Goal: Information Seeking & Learning: Understand process/instructions

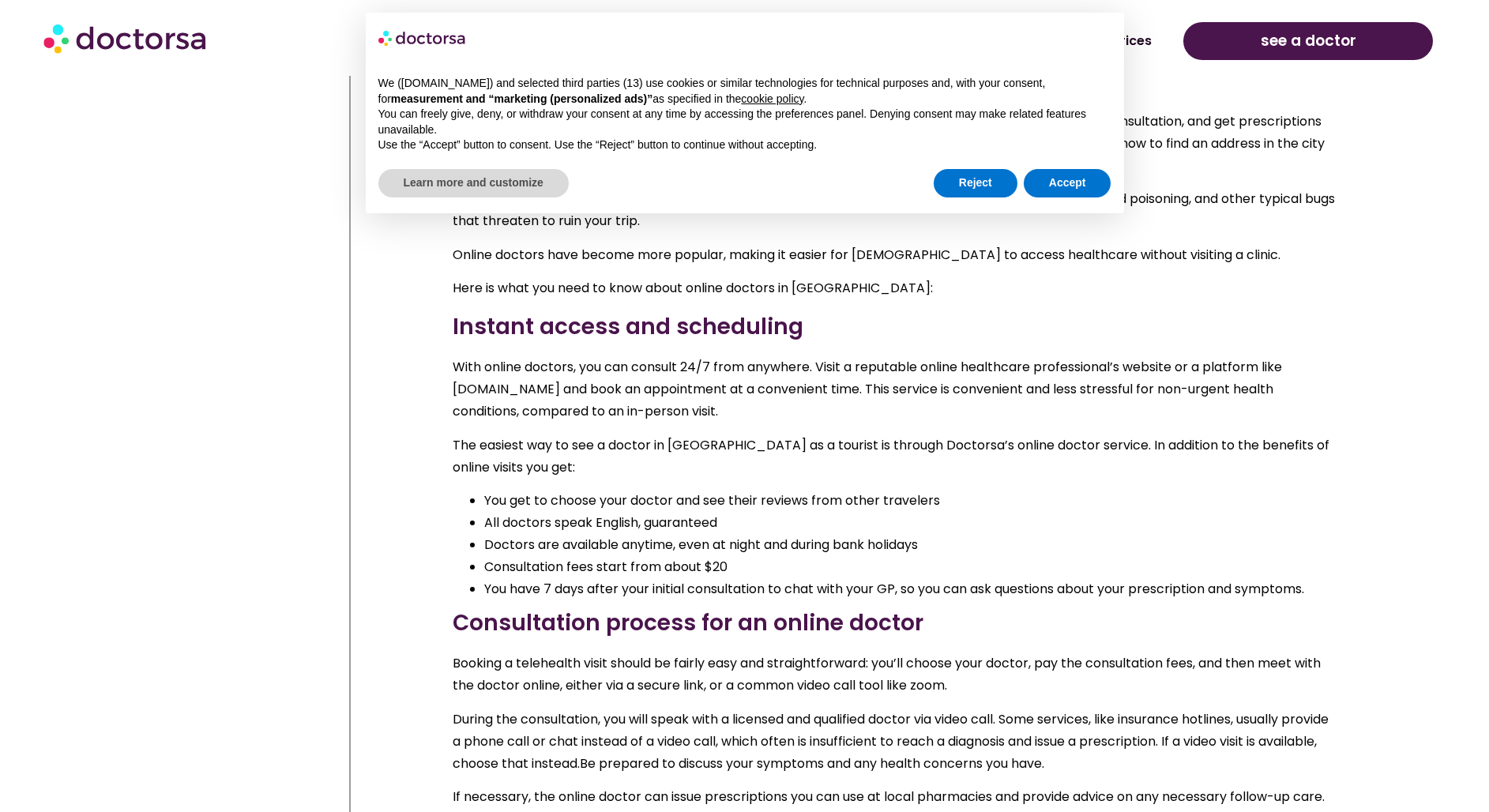
scroll to position [2030, 0]
click at [580, 489] on li "You get to choose your doctor and see their reviews from other travelers" at bounding box center [911, 499] width 853 height 22
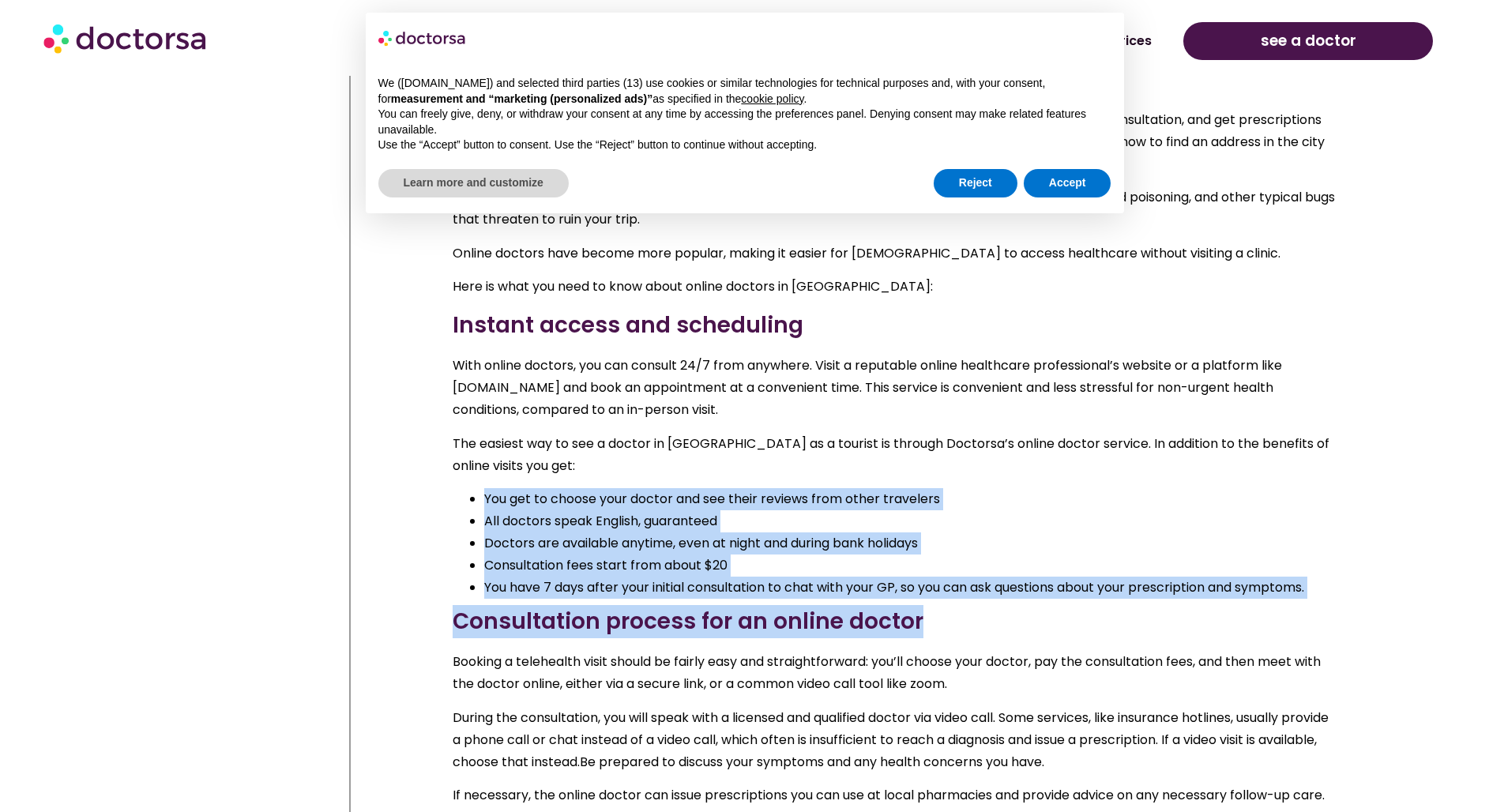
drag, startPoint x: 580, startPoint y: 484, endPoint x: 592, endPoint y: 580, distance: 96.7
click at [592, 580] on div "Online doctors in [GEOGRAPHIC_DATA] Online medical services like Doctorsa are c…" at bounding box center [895, 493] width 885 height 983
click at [591, 577] on li "You have 7 days after your initial consultation to chat with your GP, so you ca…" at bounding box center [911, 588] width 853 height 22
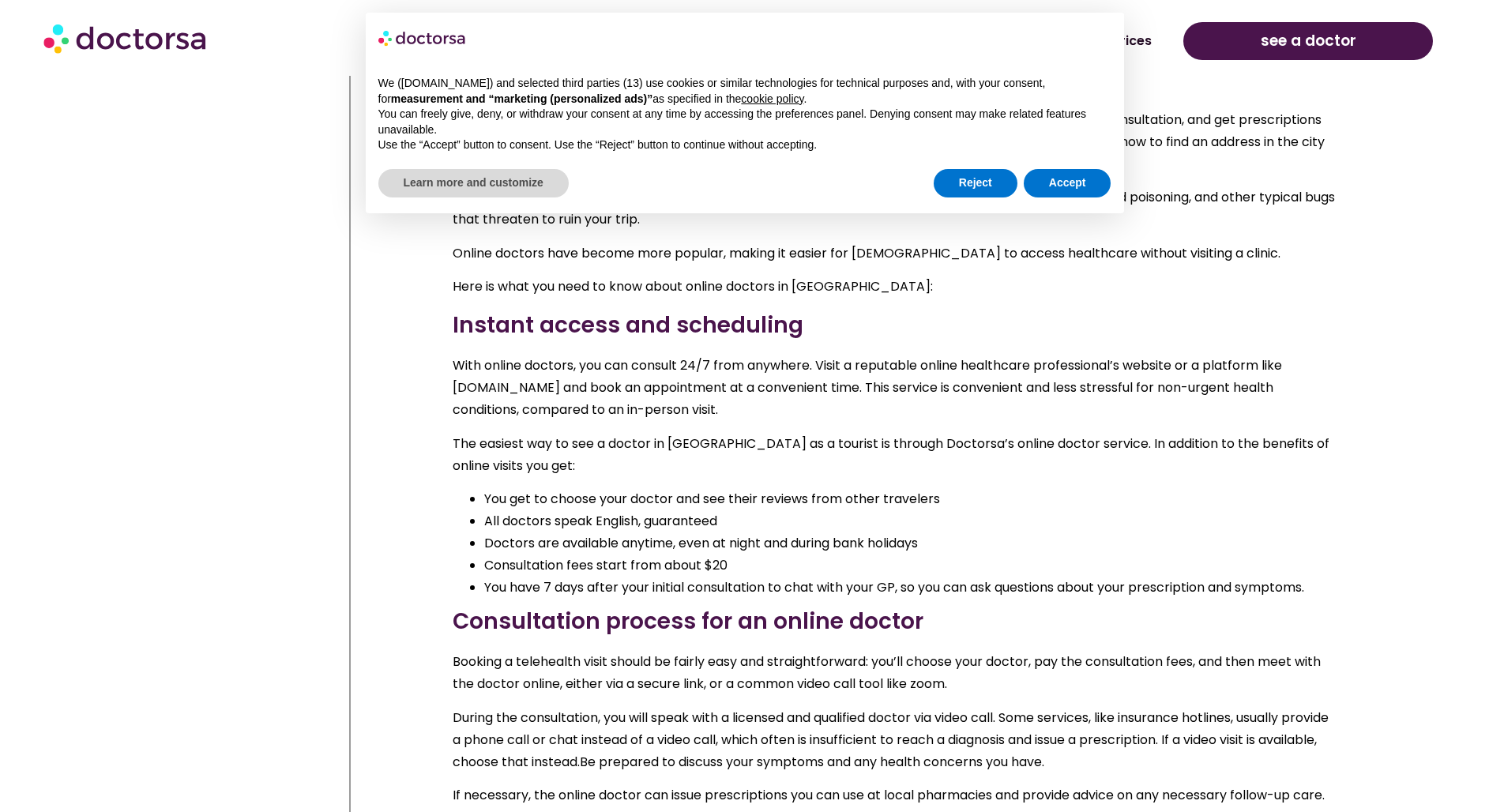
scroll to position [2037, 0]
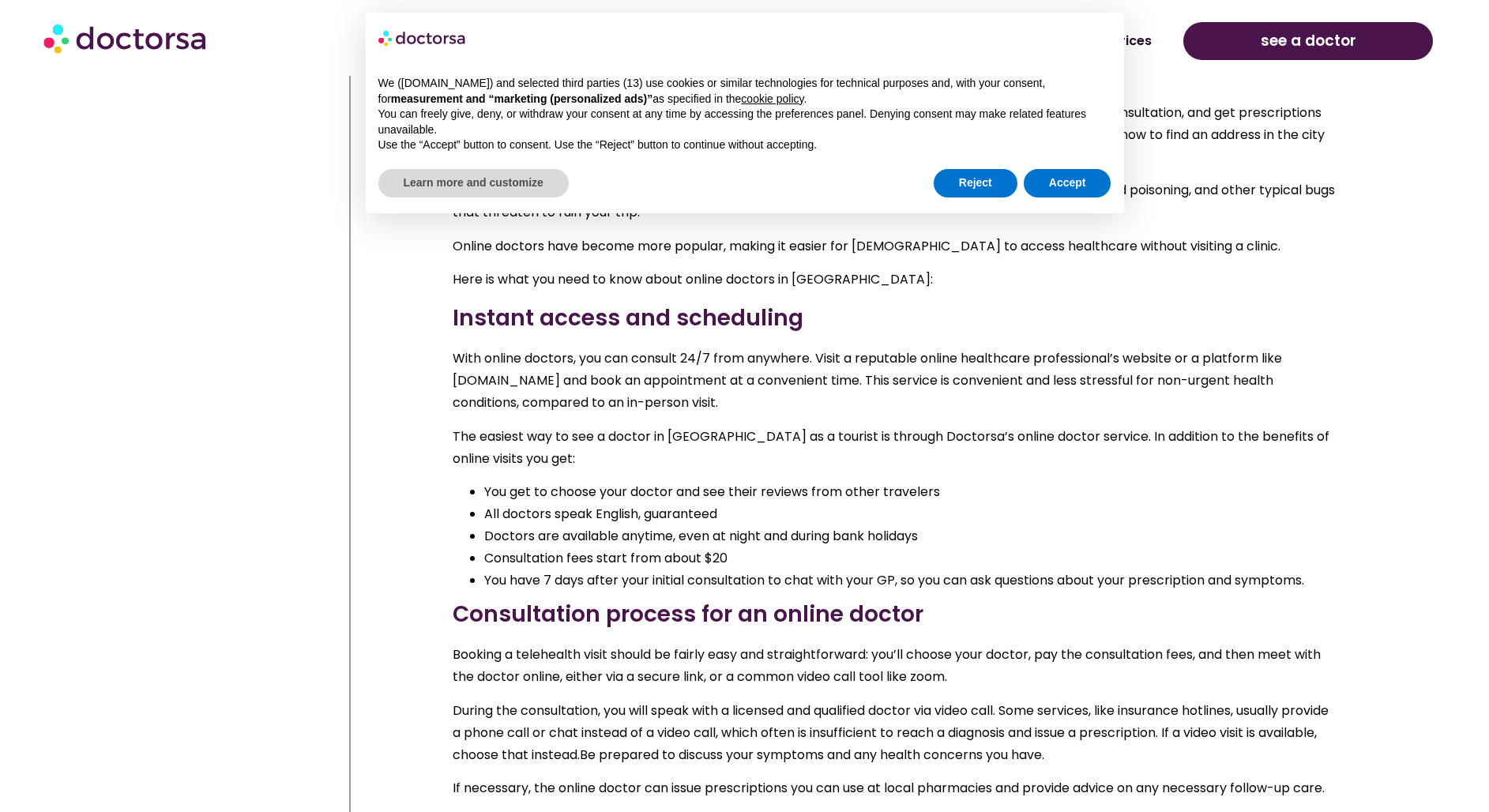
click at [589, 569] on li "You have 7 days after your initial consultation to chat with your GP, so you ca…" at bounding box center [911, 580] width 853 height 22
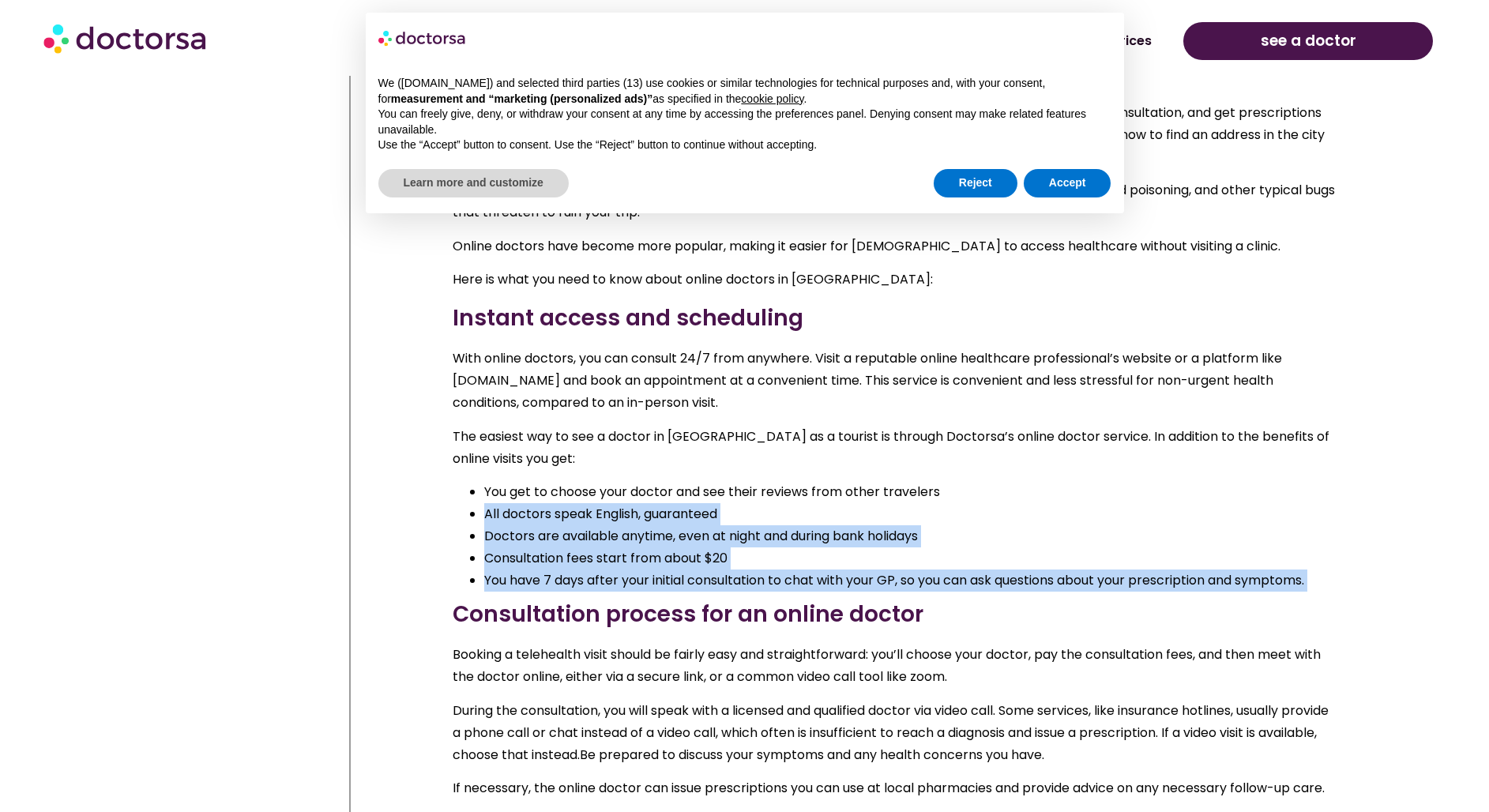
drag, startPoint x: 589, startPoint y: 561, endPoint x: 587, endPoint y: 481, distance: 80.0
click at [587, 481] on ul "You get to choose your doctor and see their reviews from other travelers All do…" at bounding box center [895, 536] width 885 height 111
click at [587, 503] on li "All doctors speak English, guaranteed" at bounding box center [911, 514] width 853 height 22
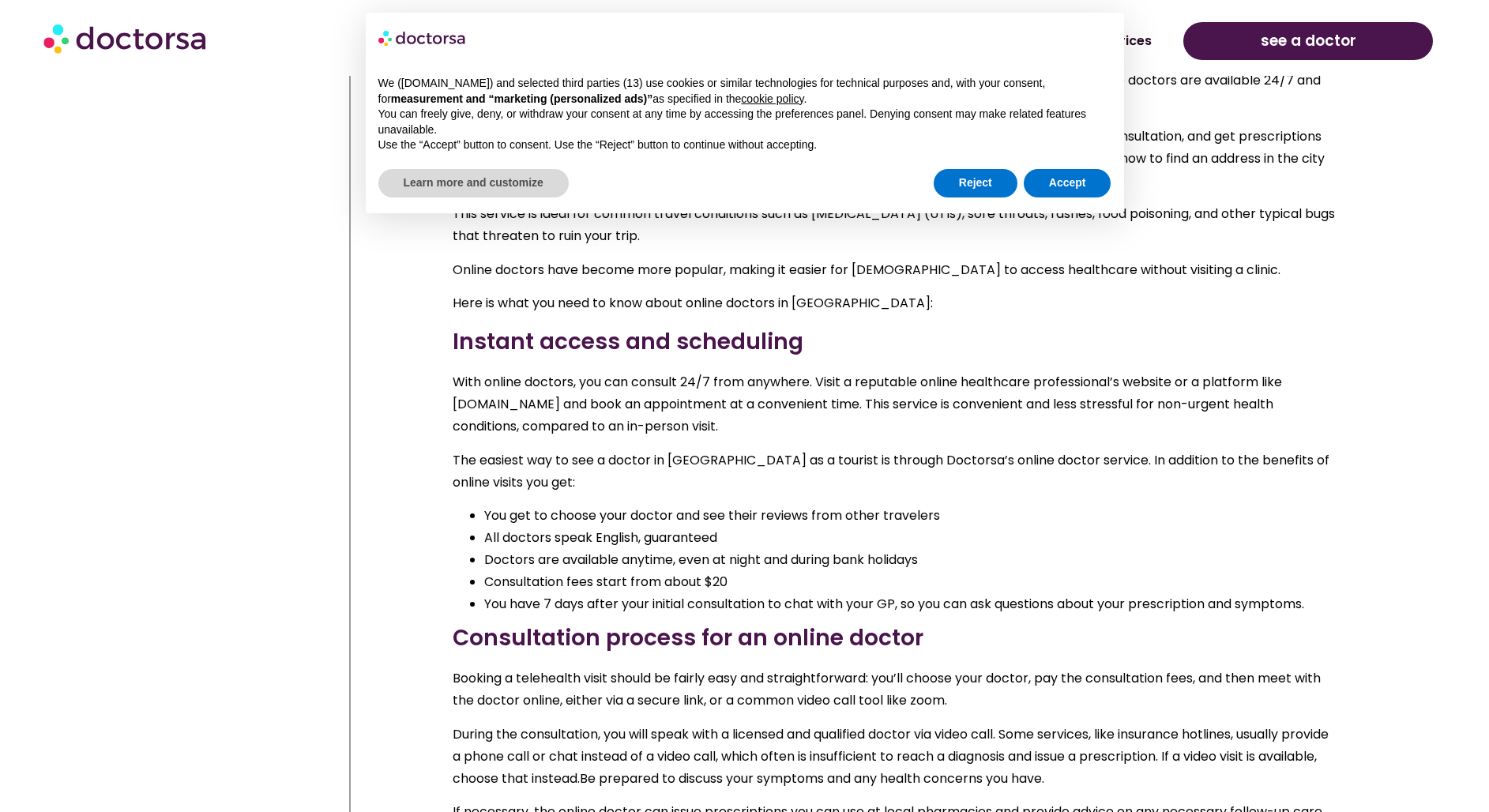
scroll to position [2017, 0]
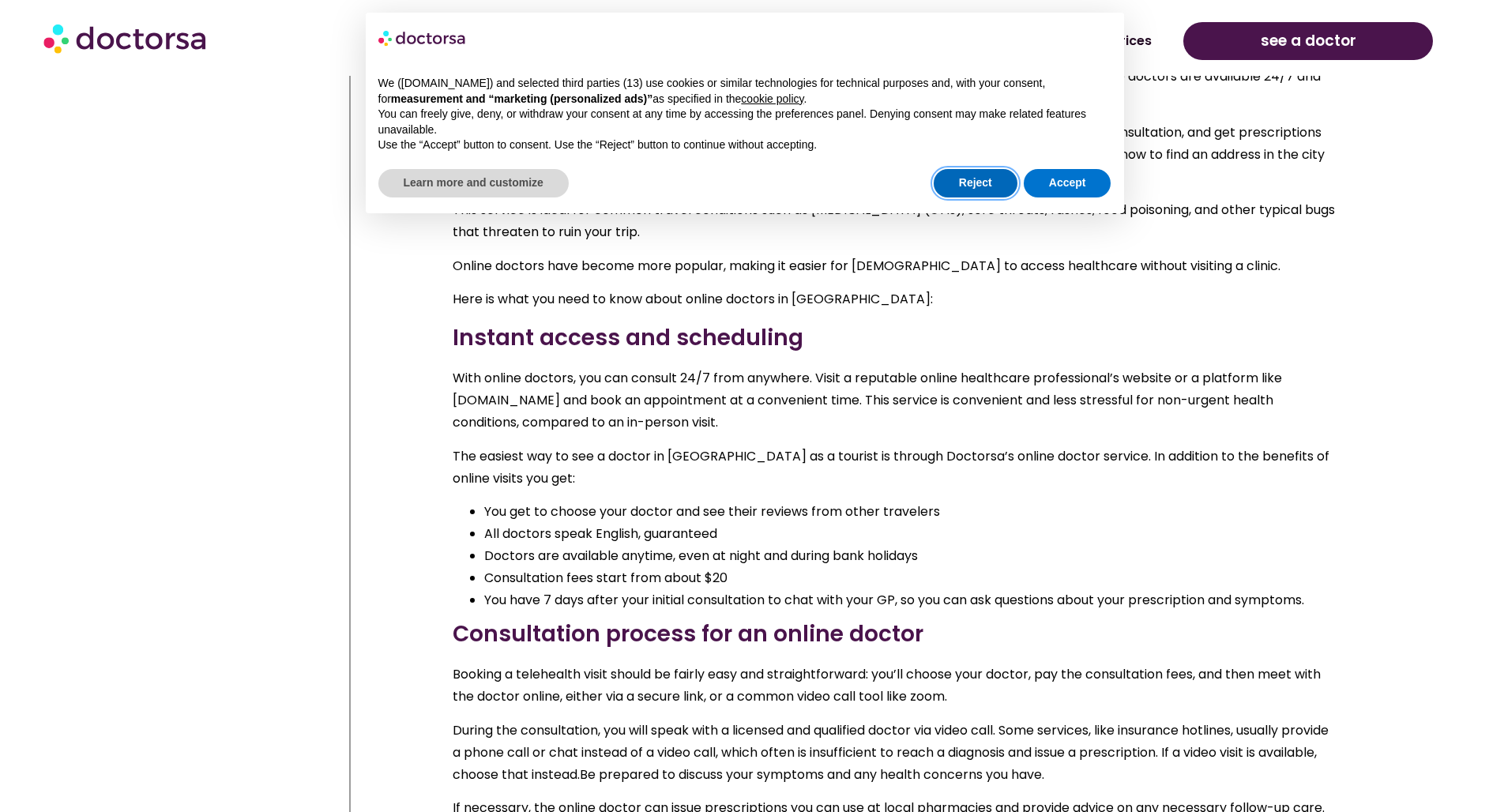
click at [965, 189] on button "Reject" at bounding box center [975, 183] width 83 height 28
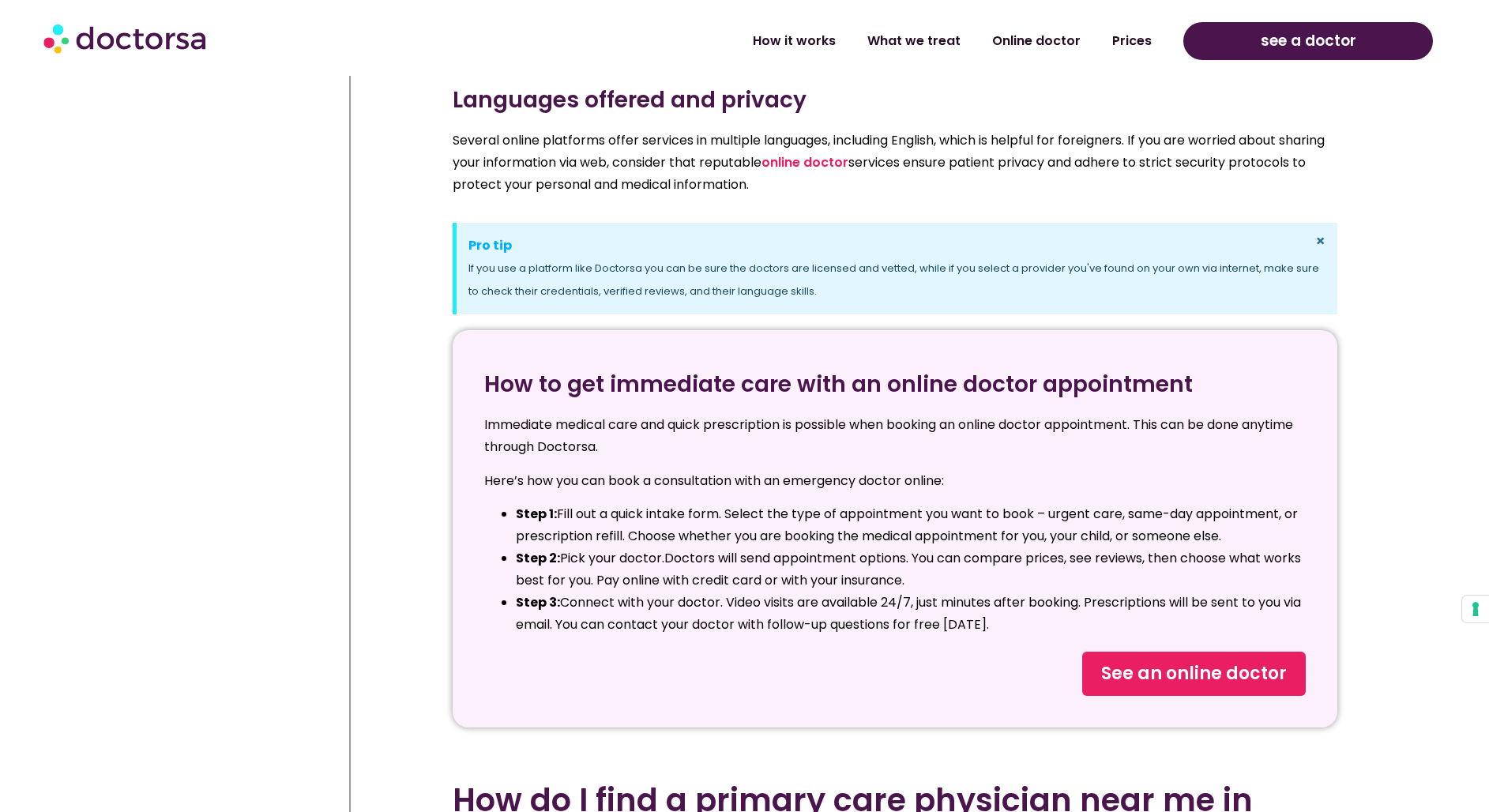
scroll to position [2824, 0]
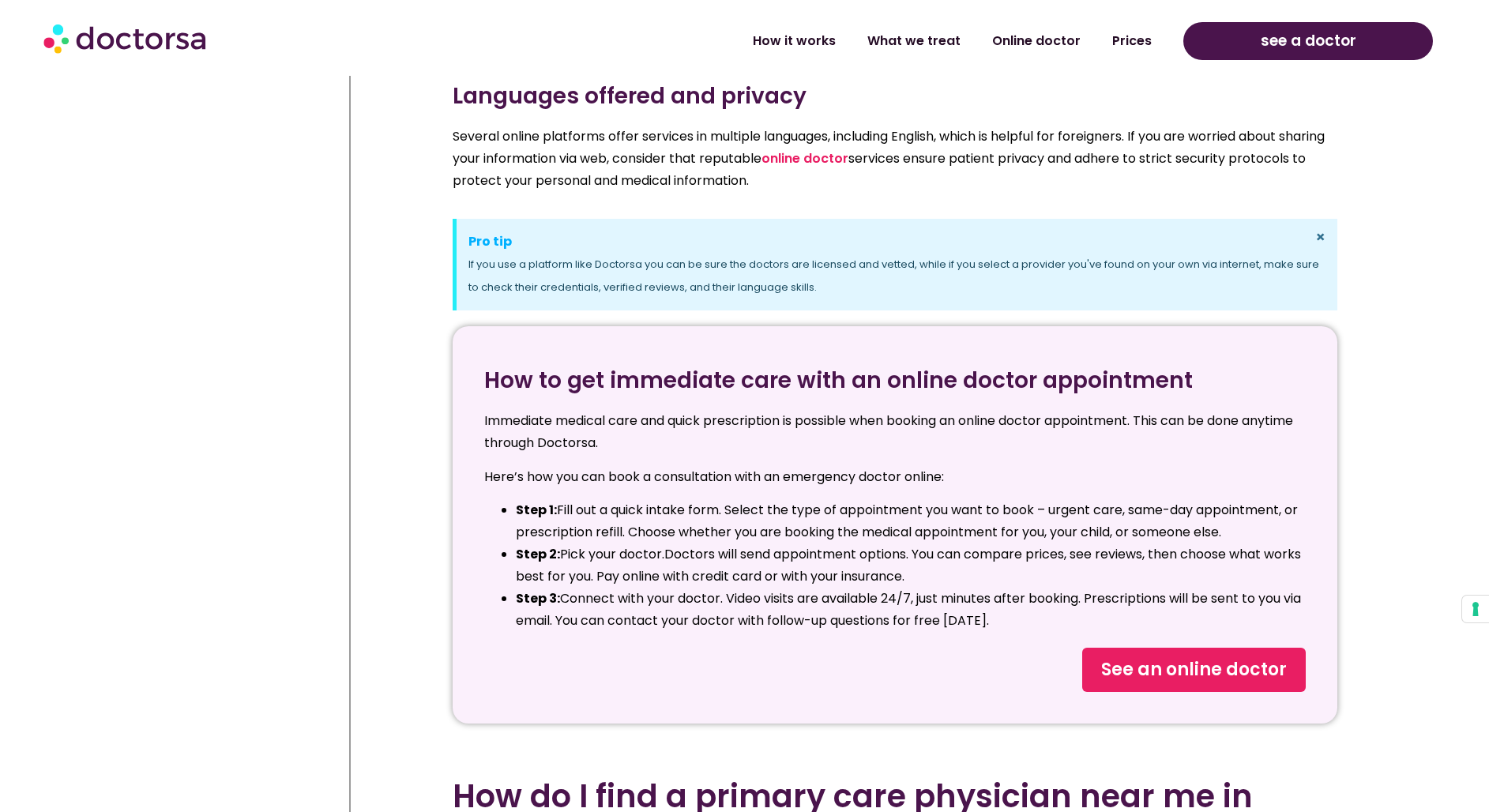
click at [840, 506] on li "Step 1: Fill out a quick intake form. Select the type of appointment you want t…" at bounding box center [910, 522] width 790 height 45
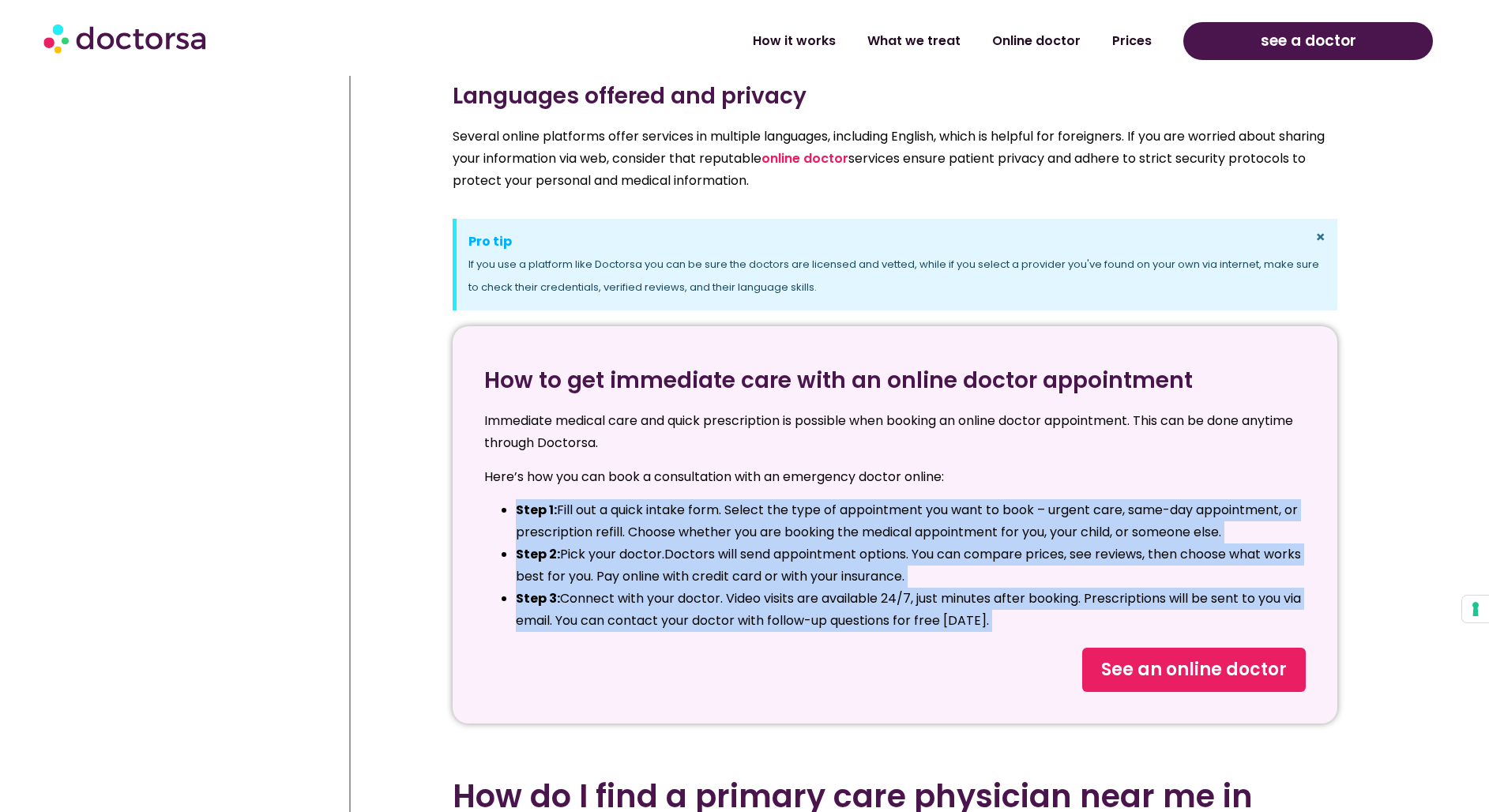
drag, startPoint x: 840, startPoint y: 506, endPoint x: 855, endPoint y: 630, distance: 124.9
click at [855, 630] on ul "Step 1: Fill out a quick intake form. Select the type of appointment you want t…" at bounding box center [895, 565] width 821 height 133
click at [854, 630] on li "Step 3: Connect with your doctor. Video visits are available 24/7, just minutes…" at bounding box center [910, 610] width 790 height 45
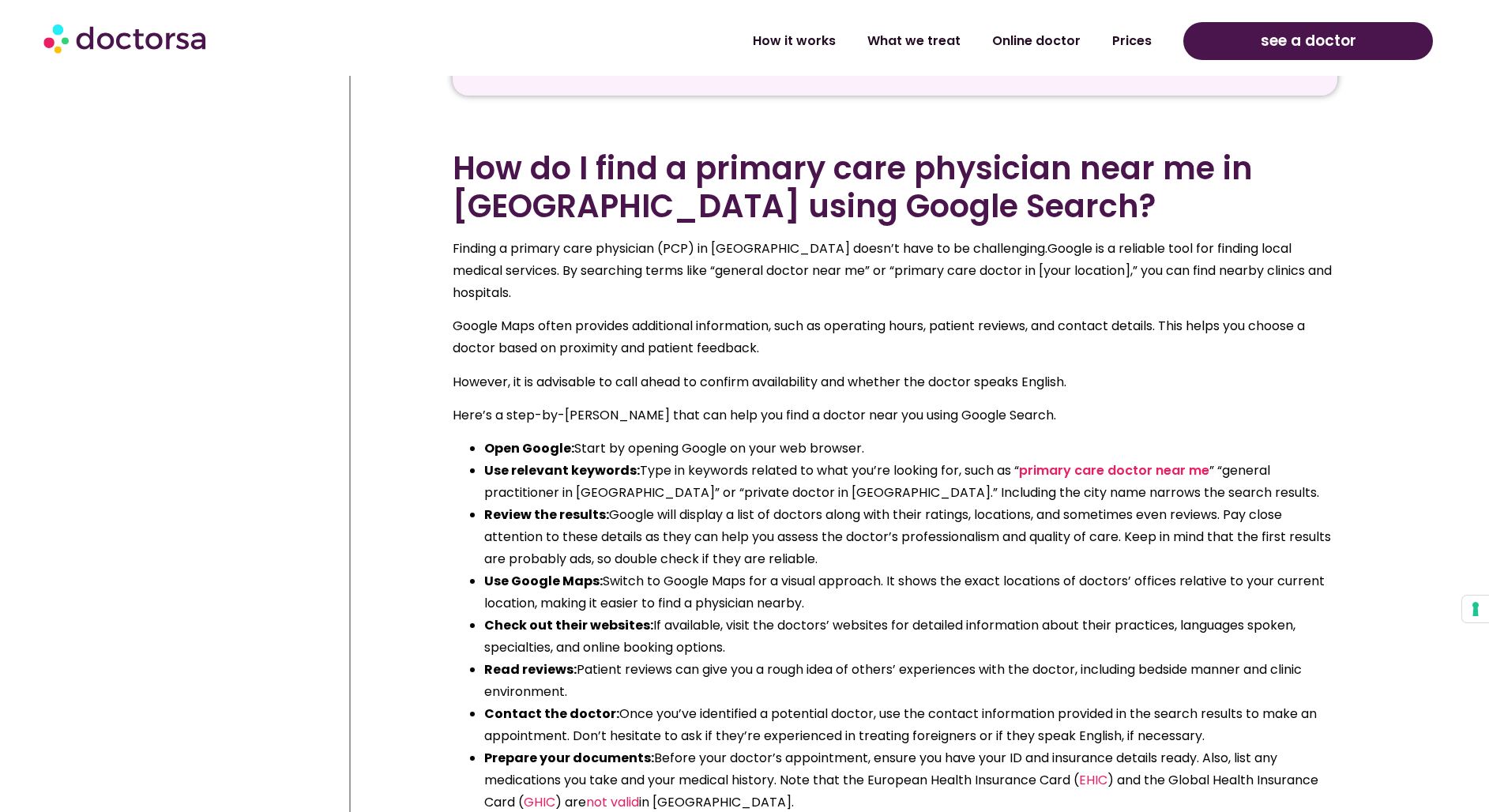
scroll to position [3453, 0]
click at [734, 460] on span "Type in keywords related to what you’re looking for, such as “ primary care doc…" at bounding box center [877, 479] width 786 height 40
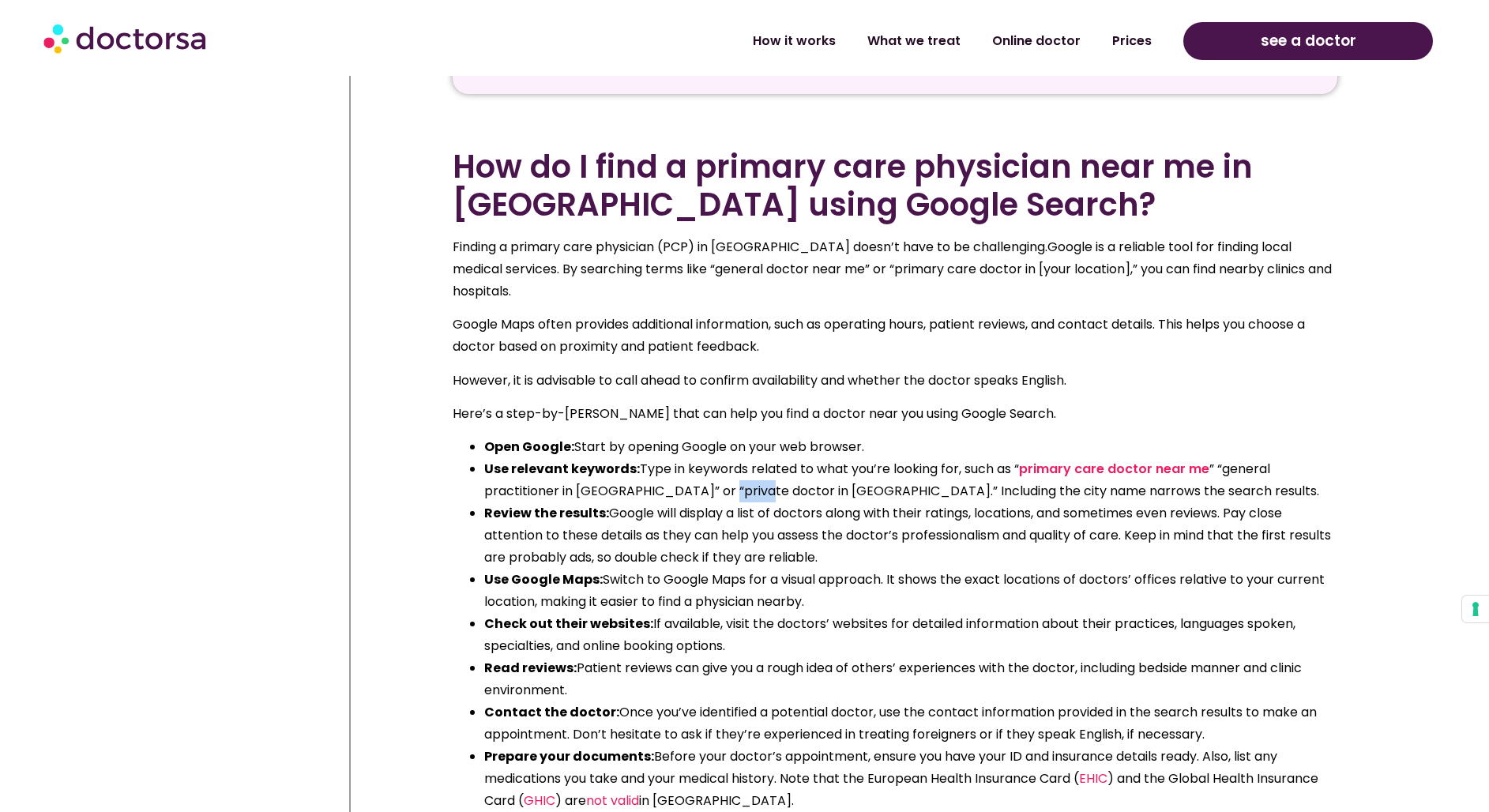
click at [734, 460] on span "Type in keywords related to what you’re looking for, such as “ primary care doc…" at bounding box center [877, 479] width 786 height 40
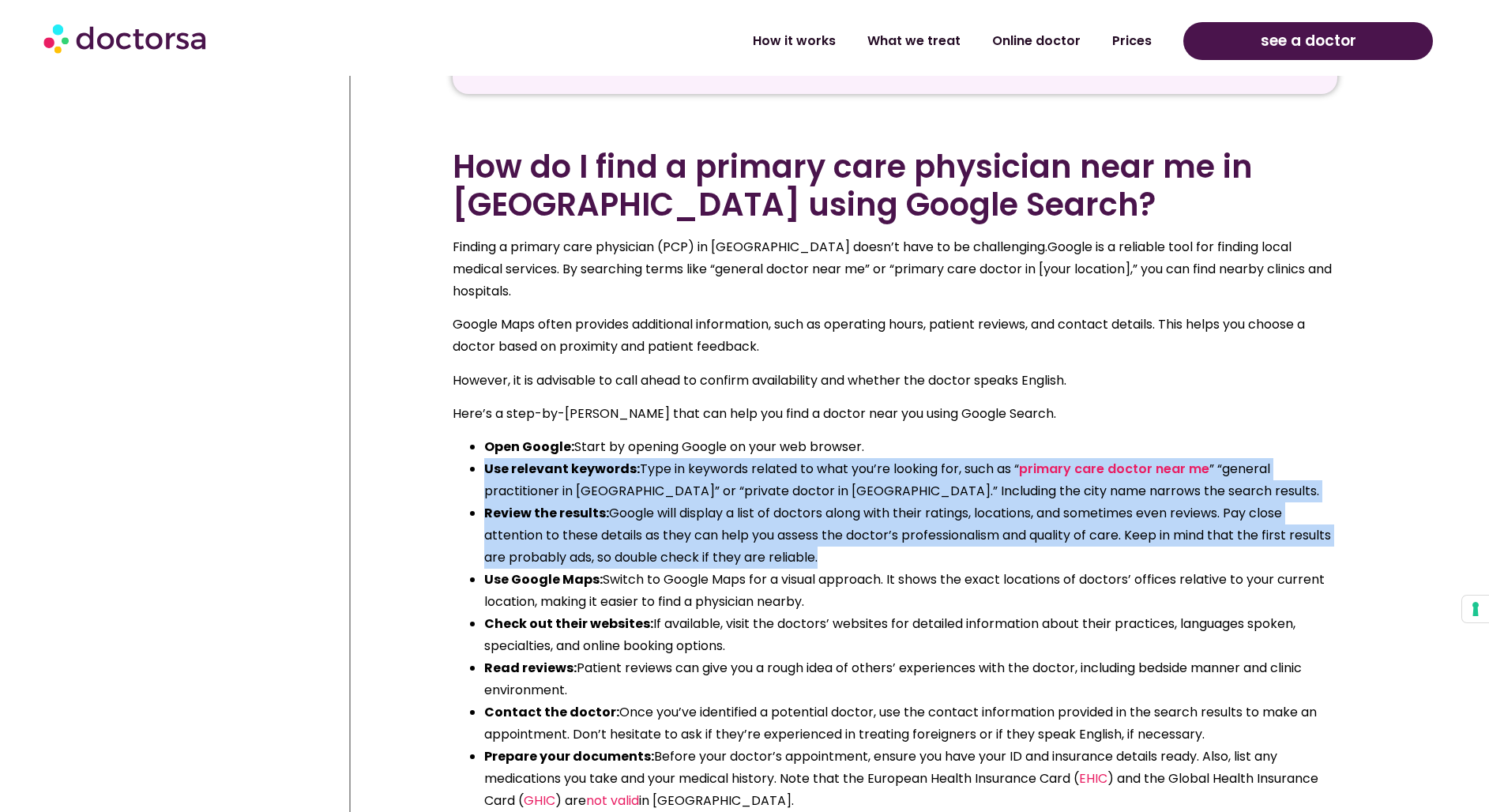
drag, startPoint x: 734, startPoint y: 459, endPoint x: 727, endPoint y: 544, distance: 85.3
click at [728, 544] on div "How do I find a primary care physician near me in [GEOGRAPHIC_DATA] using Googl…" at bounding box center [895, 595] width 885 height 895
click at [727, 544] on li "Review the results: Google will display a list of doctors along with their rati…" at bounding box center [911, 536] width 853 height 66
